Goal: Task Accomplishment & Management: Use online tool/utility

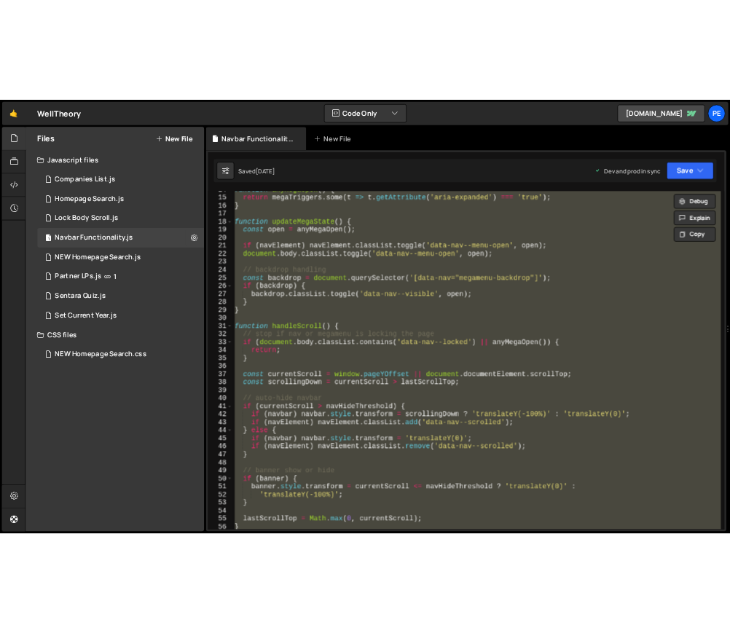
scroll to position [164, 0]
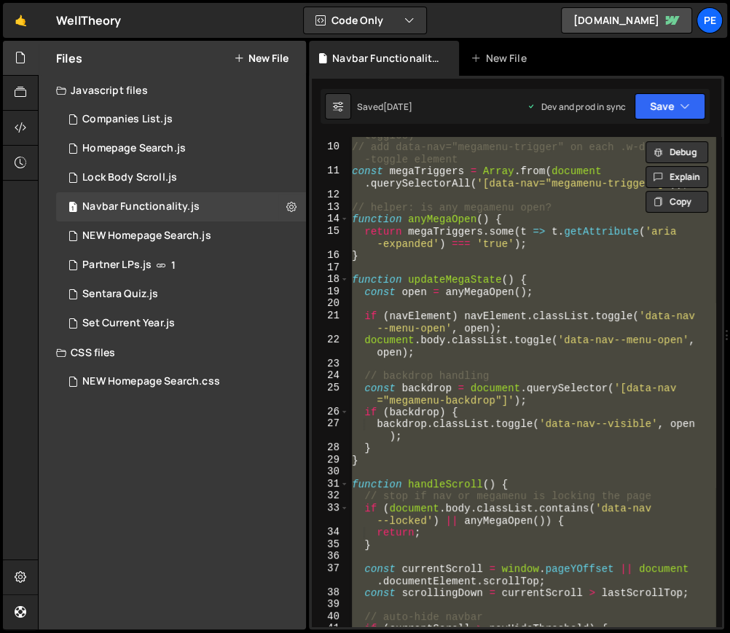
click at [415, 244] on div "// collect all megamenu triggers (Webflow dropdown toggles) // add data-nav="me…" at bounding box center [532, 382] width 367 height 490
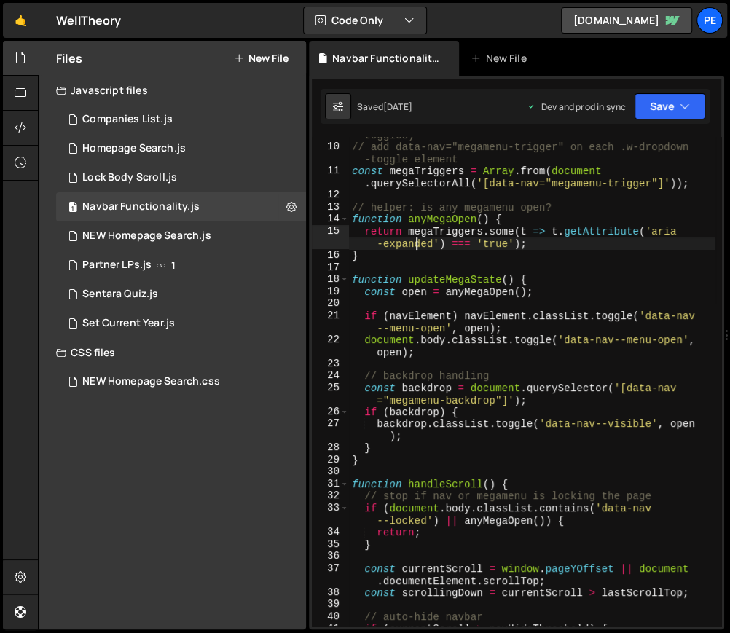
click at [529, 244] on div "// collect all megamenu triggers (Webflow dropdown toggles) // add data-nav="me…" at bounding box center [532, 380] width 367 height 526
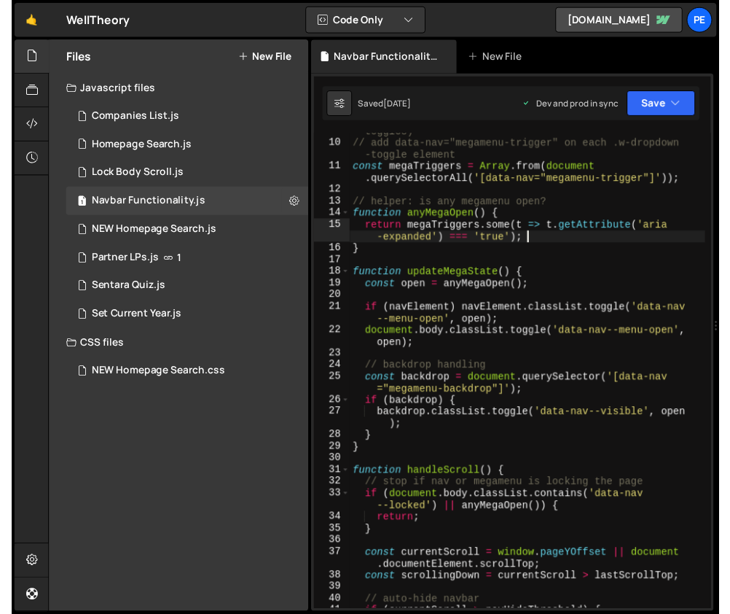
scroll to position [0, 0]
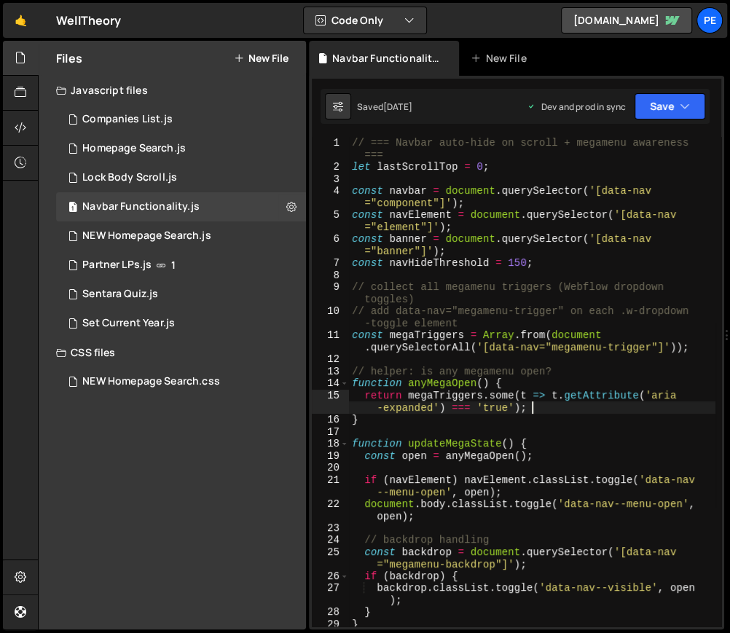
click at [513, 265] on div "// === Navbar auto-hide on scroll + megamenu awareness === let lastScrollTop = …" at bounding box center [532, 400] width 367 height 526
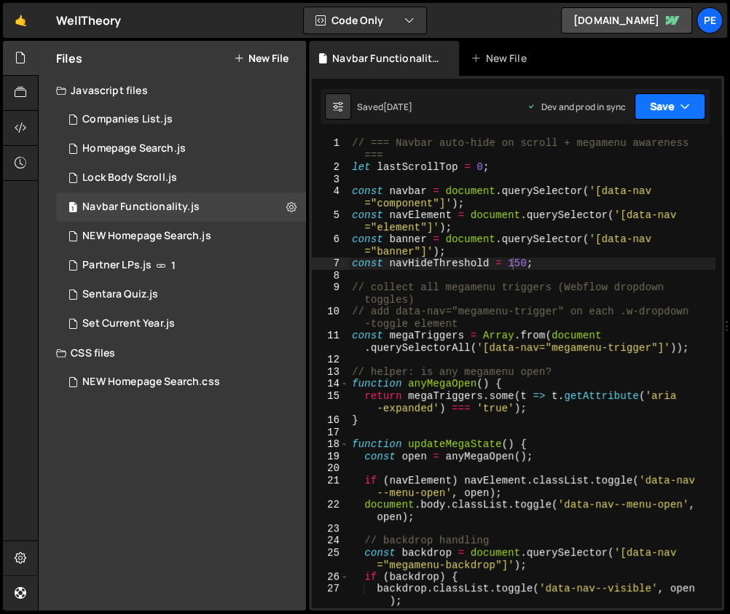
click at [678, 107] on button "Save" at bounding box center [670, 106] width 71 height 26
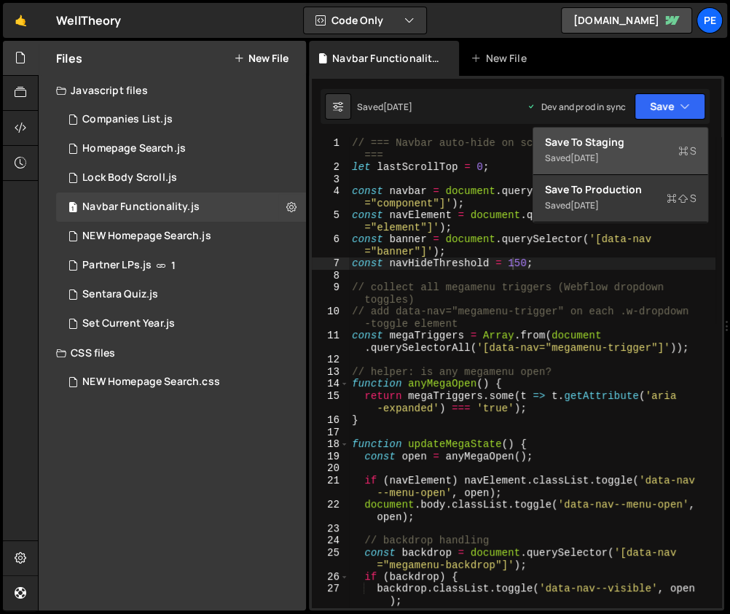
click at [654, 146] on div "Save to Staging S" at bounding box center [621, 142] width 152 height 15
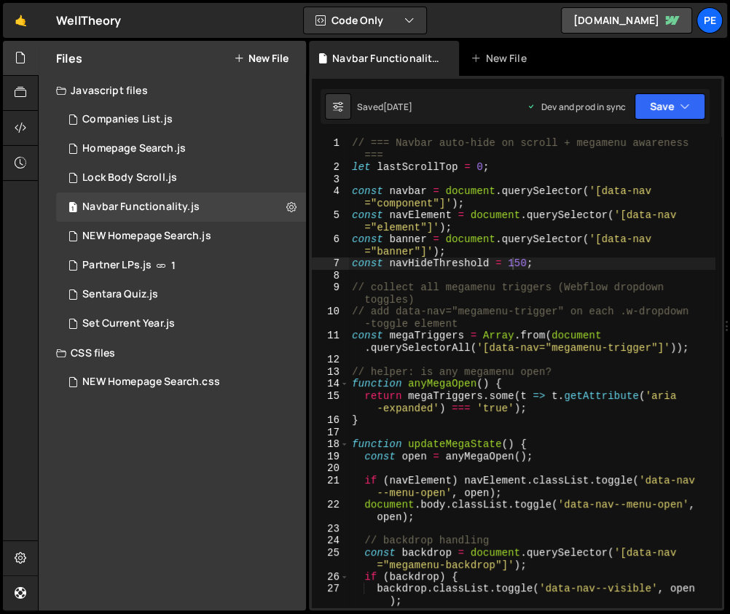
click at [397, 238] on div "// === Navbar auto-hide on scroll + megamenu awareness === let lastScrollTop = …" at bounding box center [532, 390] width 367 height 506
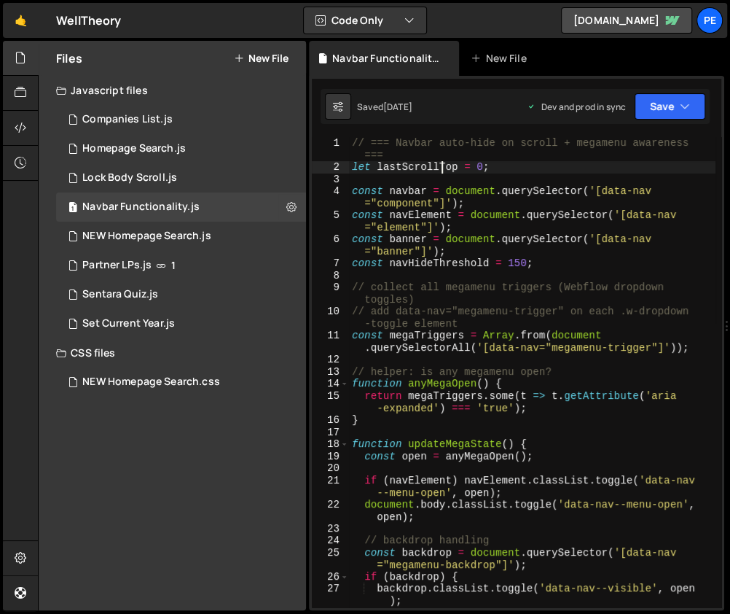
click at [439, 172] on div "// === Navbar auto-hide on scroll + megamenu awareness === let lastScrollTop = …" at bounding box center [532, 390] width 367 height 506
type textarea "let lastScrollTop = 0;"
click at [16, 23] on link "🤙" at bounding box center [21, 20] width 36 height 35
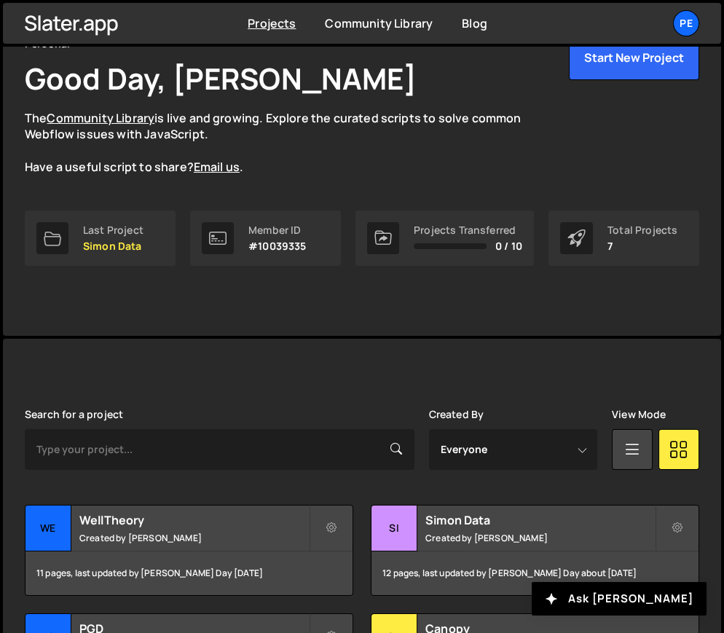
scroll to position [198, 0]
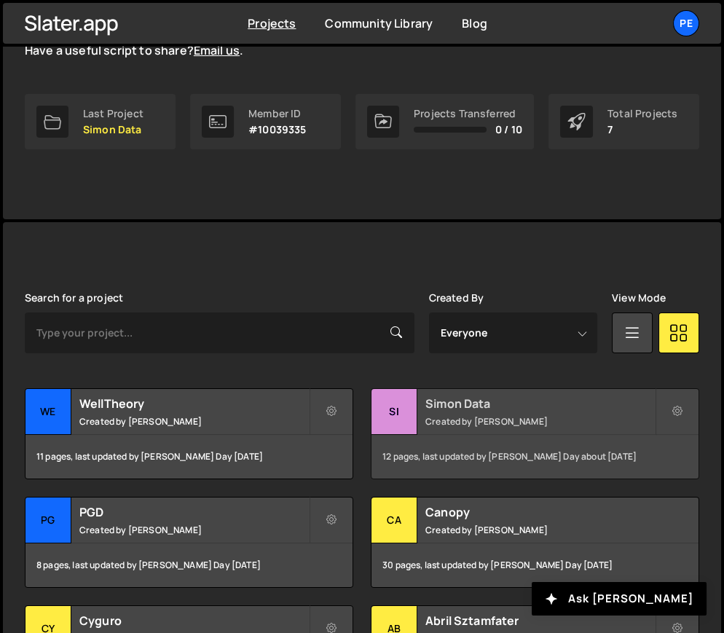
click at [481, 407] on h2 "Simon Data" at bounding box center [541, 404] width 230 height 16
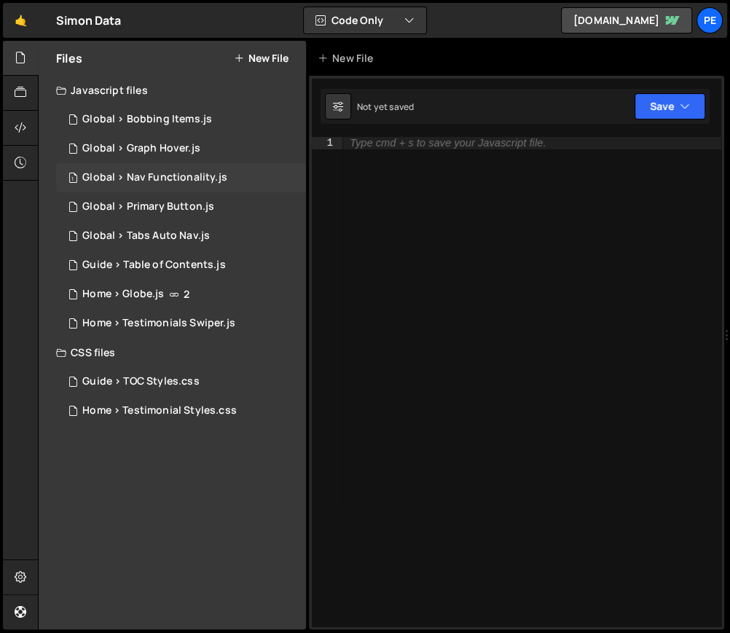
click at [168, 181] on div "Global > Nav Functionality.js" at bounding box center [154, 177] width 145 height 13
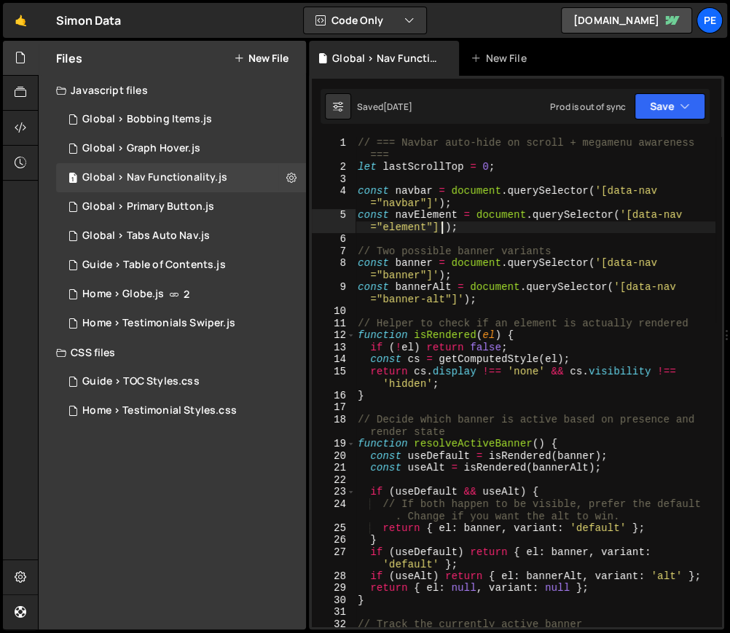
click at [442, 225] on div "// === Navbar auto-hide on scroll + megamenu awareness === let lastScrollTop = …" at bounding box center [535, 400] width 361 height 526
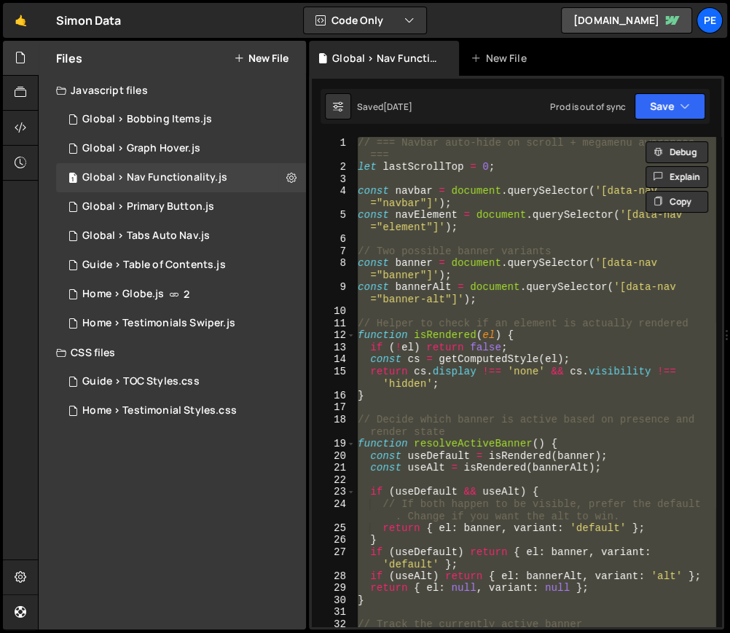
click at [448, 339] on div "// === Navbar auto-hide on scroll + megamenu awareness === let lastScrollTop = …" at bounding box center [535, 382] width 361 height 490
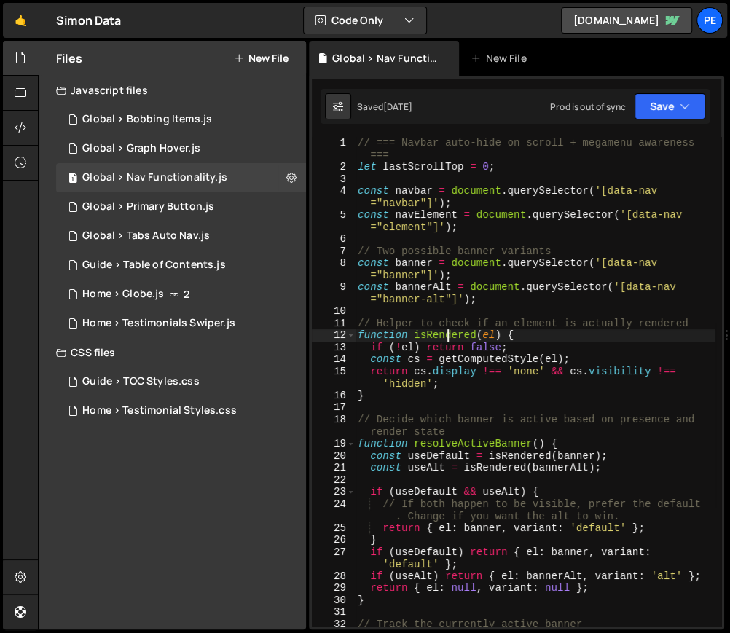
type textarea "tocSidebar.style"
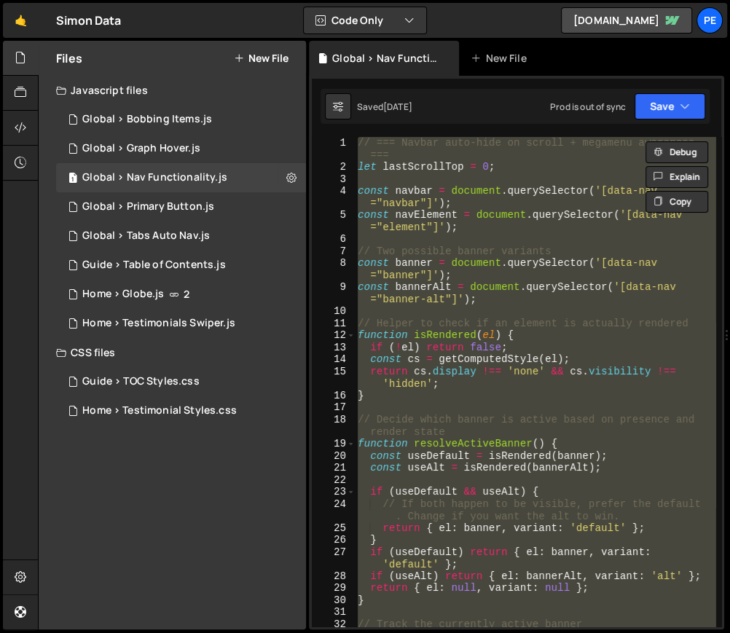
click at [412, 308] on div "// === Navbar auto-hide on scroll + megamenu awareness === let lastScrollTop = …" at bounding box center [535, 382] width 361 height 490
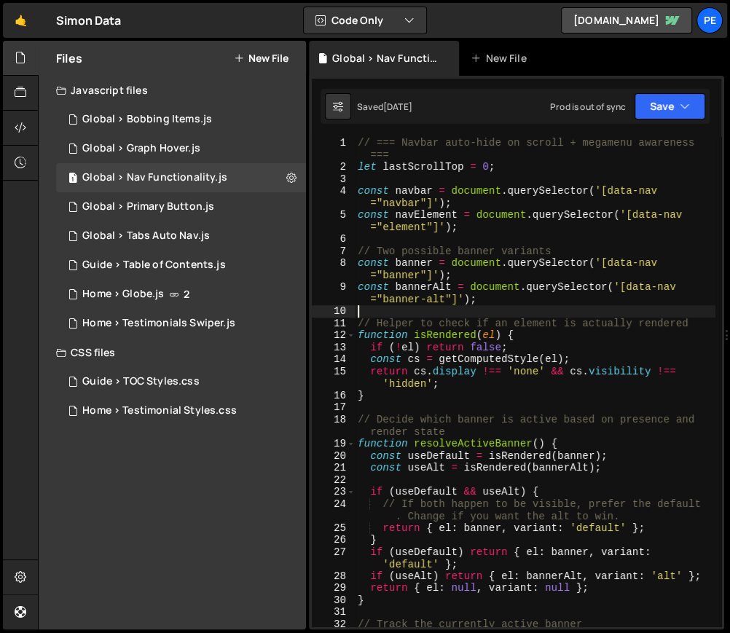
paste textarea "tocSidebar.style"
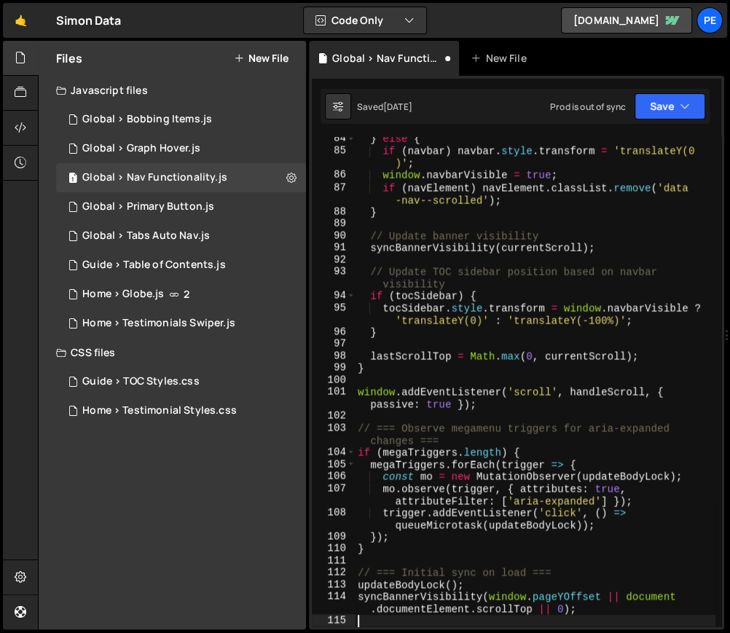
type textarea "tocSidebar.style"
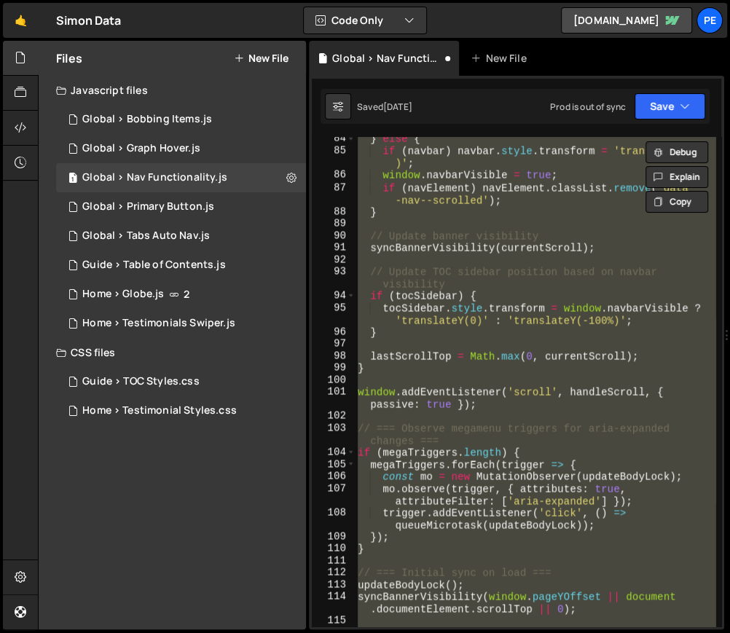
paste textarea
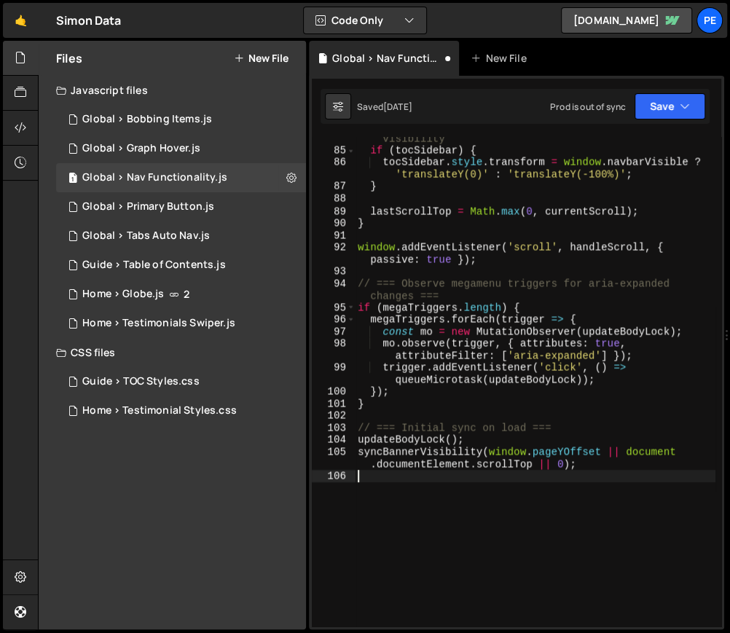
scroll to position [1328, 0]
click at [655, 109] on button "Save" at bounding box center [670, 106] width 71 height 26
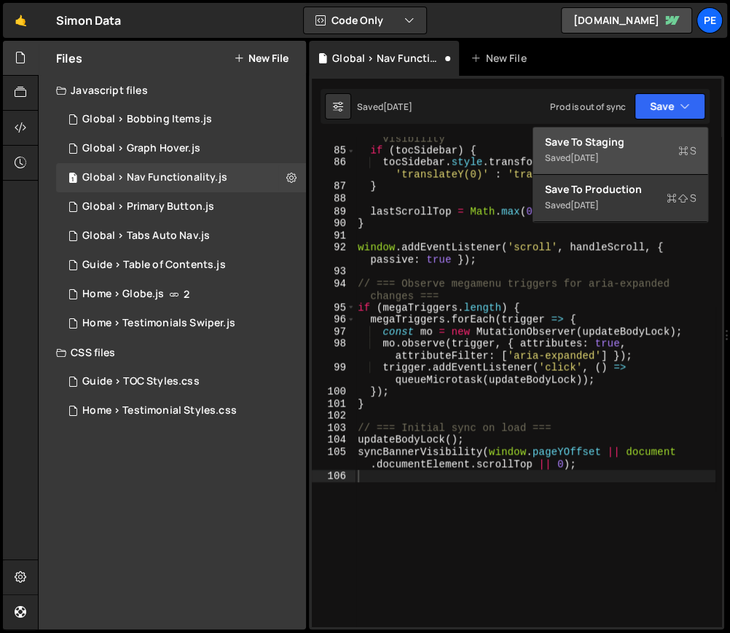
click at [630, 152] on button "Save to Staging S Saved 2 days ago" at bounding box center [620, 151] width 175 height 47
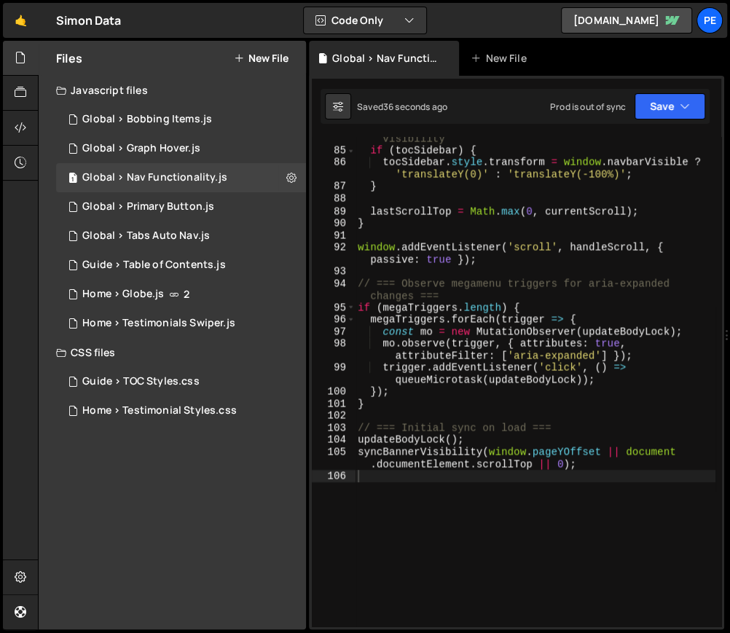
type textarea "mo.observe(trigger, { attributes: true, attributeFilter: ['aria-expanded'] });"
click at [515, 348] on div "// Update TOC sidebar position based on navbar visibility if ( tocSidebar ) { t…" at bounding box center [535, 384] width 361 height 526
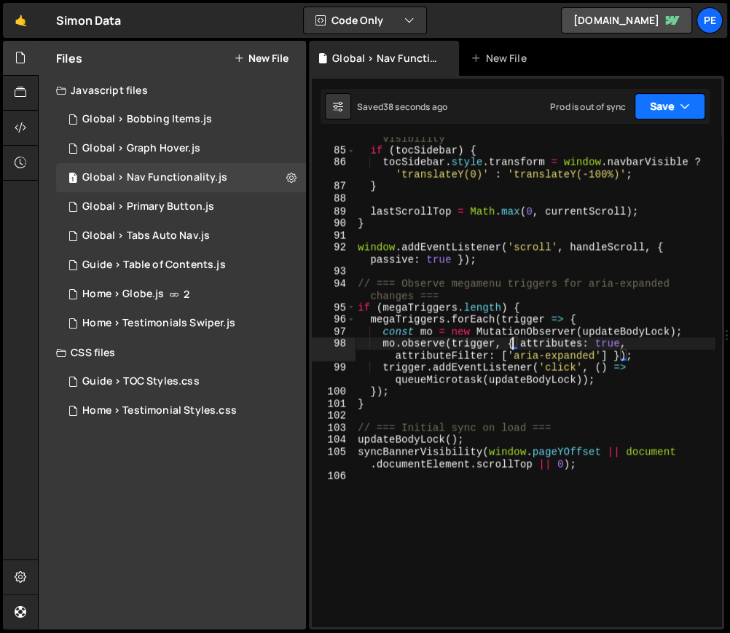
click at [663, 101] on button "Save" at bounding box center [670, 106] width 71 height 26
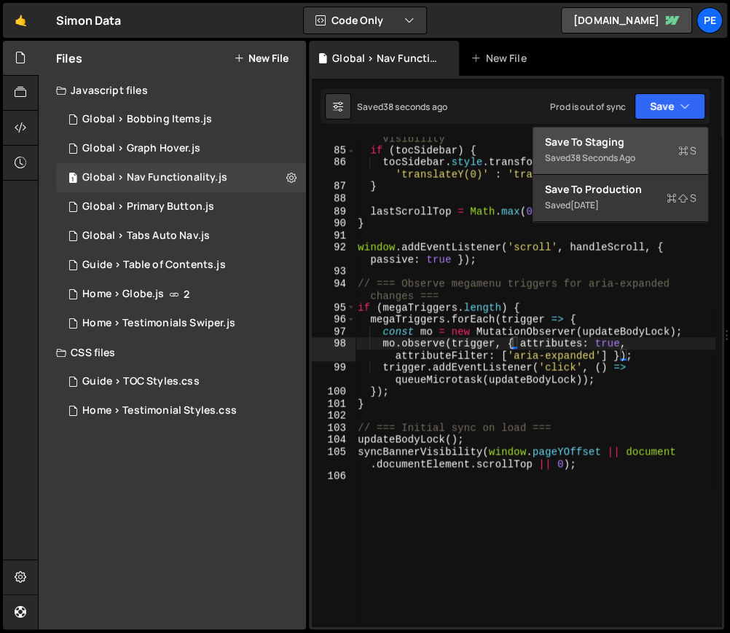
click at [662, 133] on button "Save to Staging S Saved 38 seconds ago" at bounding box center [620, 151] width 175 height 47
